Goal: Task Accomplishment & Management: Use online tool/utility

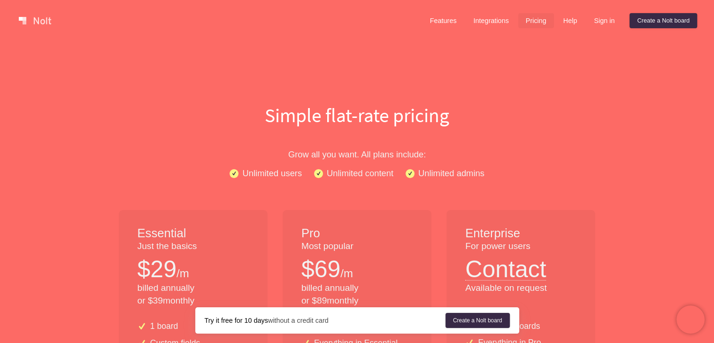
click at [536, 19] on link "Pricing" at bounding box center [536, 20] width 36 height 15
click at [651, 21] on link "Create a Nolt board" at bounding box center [664, 20] width 68 height 15
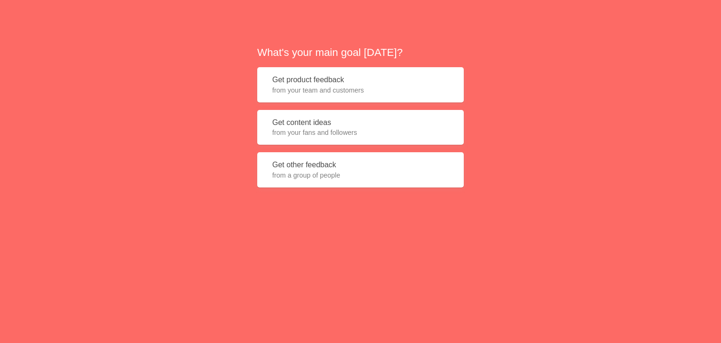
click at [322, 84] on button "Get product feedback from your team and customers" at bounding box center [360, 84] width 207 height 35
